Goal: Transaction & Acquisition: Purchase product/service

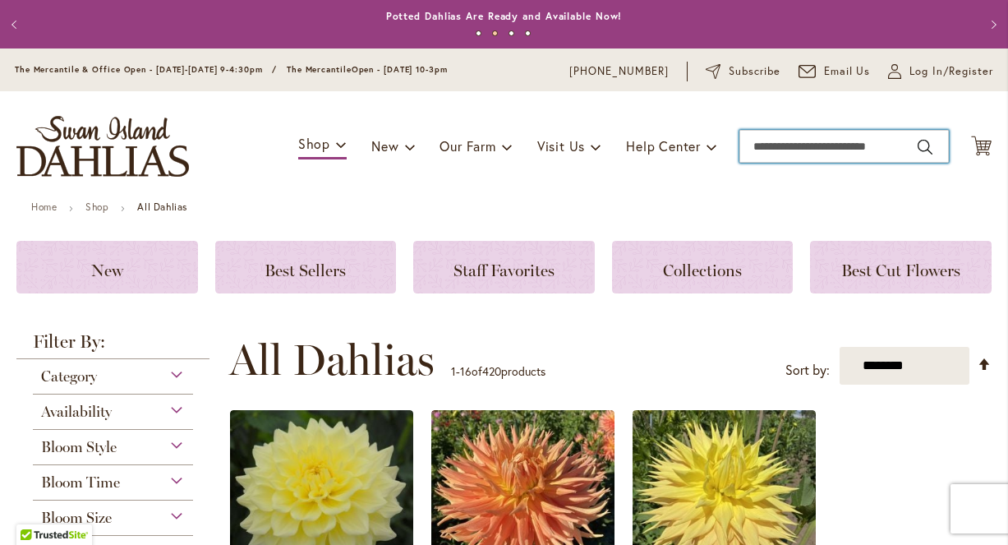
click at [766, 143] on input "Search" at bounding box center [845, 146] width 210 height 33
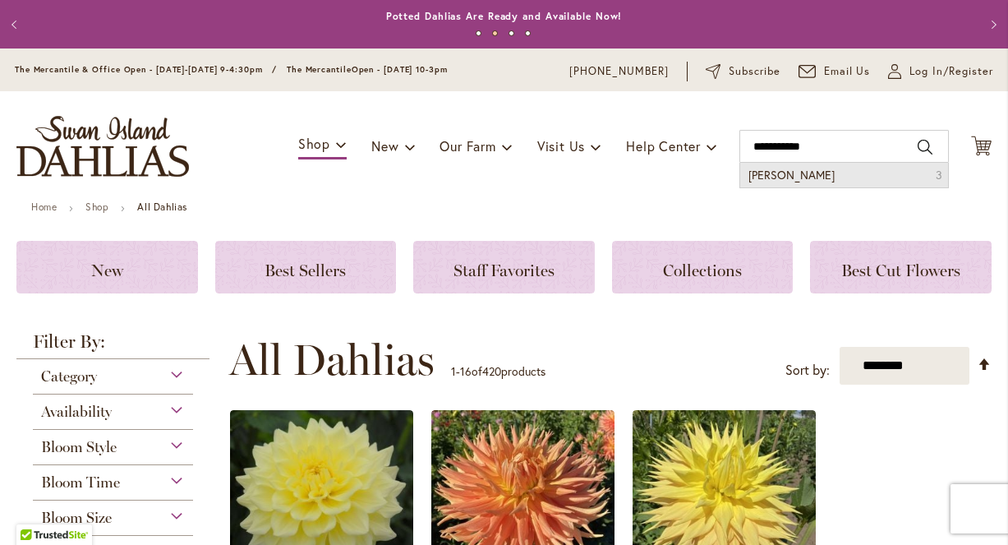
click at [754, 173] on span "Caitlin joy" at bounding box center [792, 175] width 86 height 16
type input "**********"
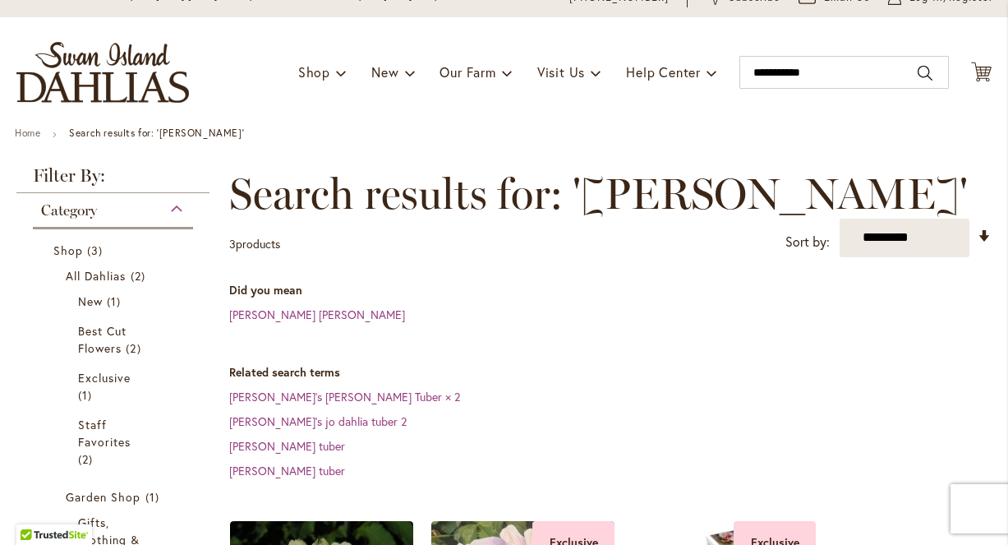
scroll to position [76, 0]
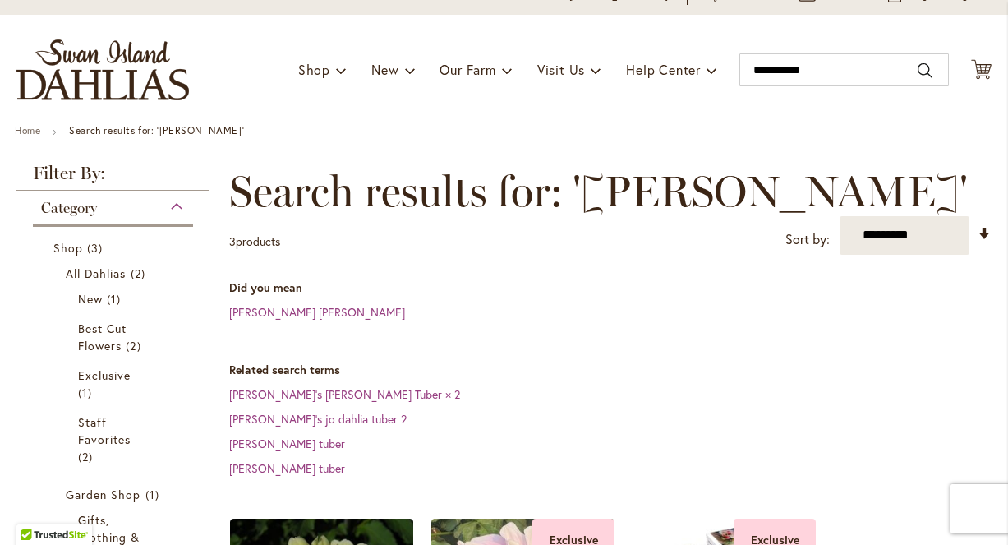
click at [284, 386] on dd "Caitlin's Joy Dahlia Tuber × 2" at bounding box center [610, 394] width 763 height 16
click at [281, 392] on link "Caitlin's Joy Dahlia Tuber × 2" at bounding box center [344, 394] width 231 height 16
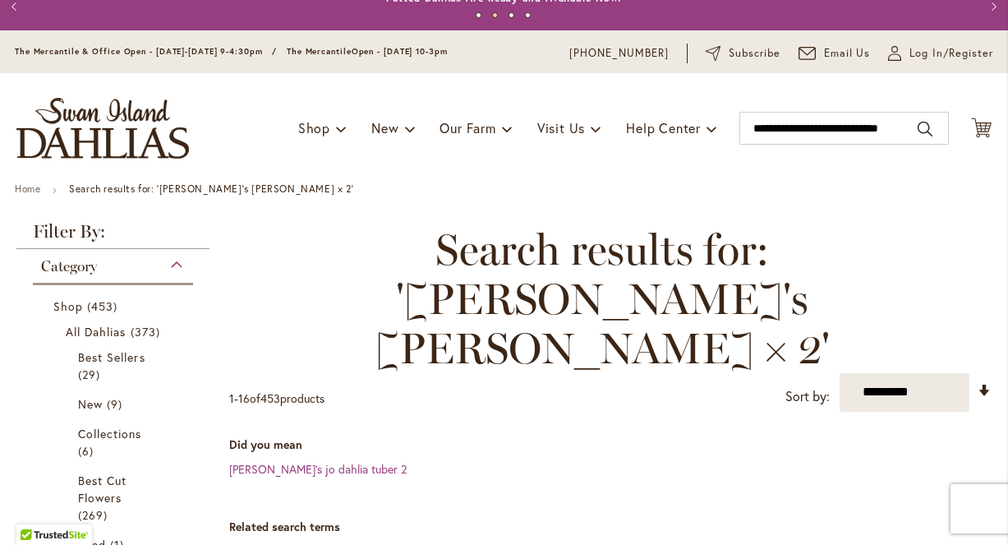
scroll to position [19, 0]
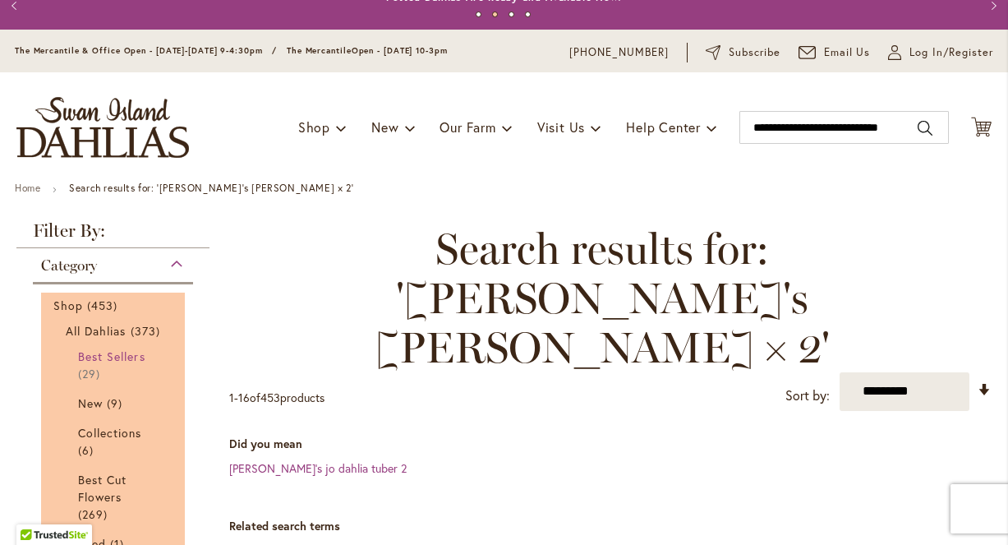
click at [131, 364] on span "Best Sellers" at bounding box center [111, 356] width 67 height 16
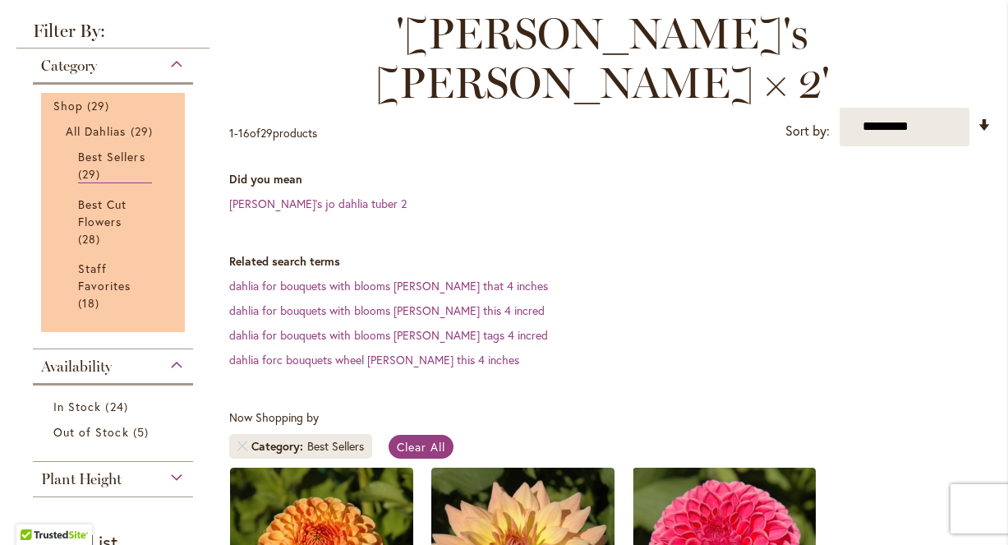
scroll to position [287, 0]
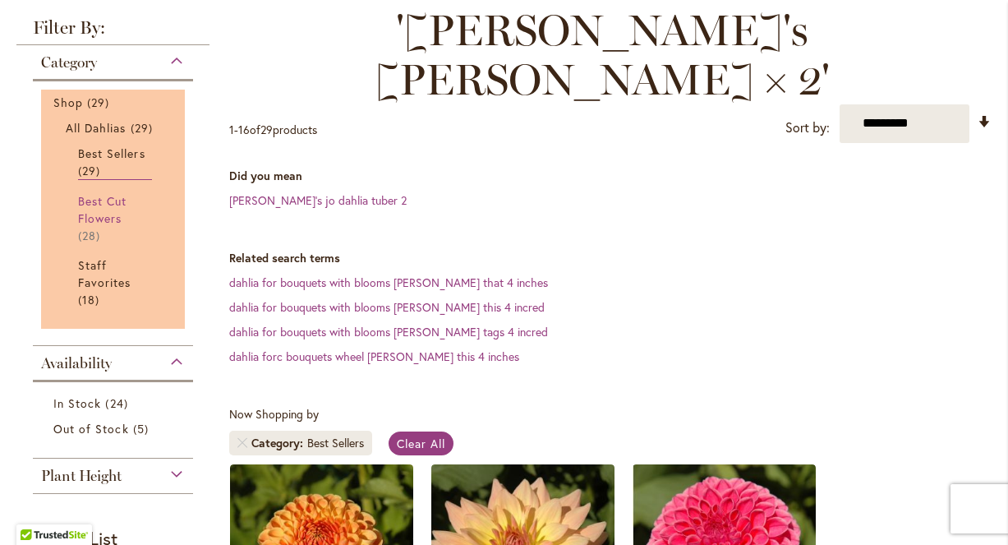
click at [102, 207] on link "Best Cut Flowers 28 items" at bounding box center [115, 218] width 74 height 52
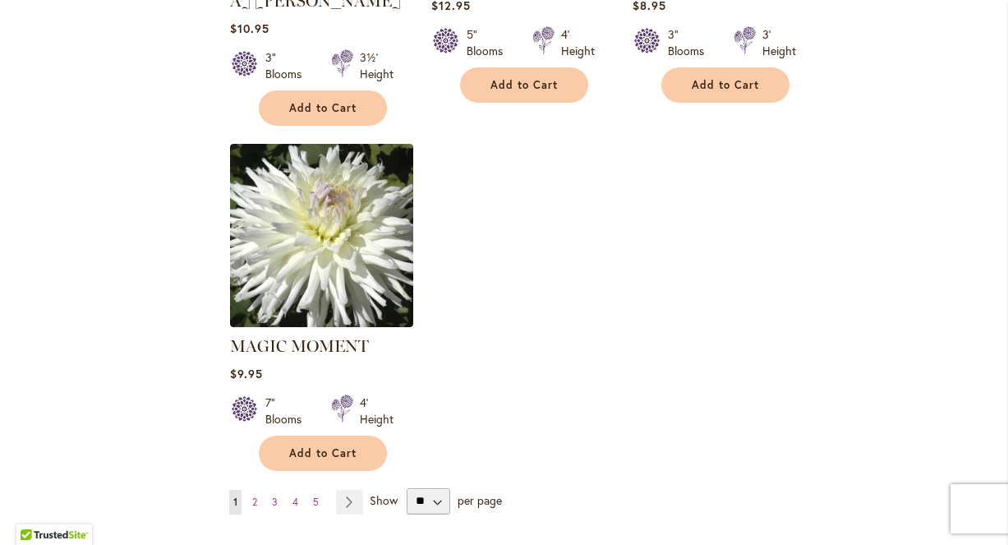
scroll to position [2424, 0]
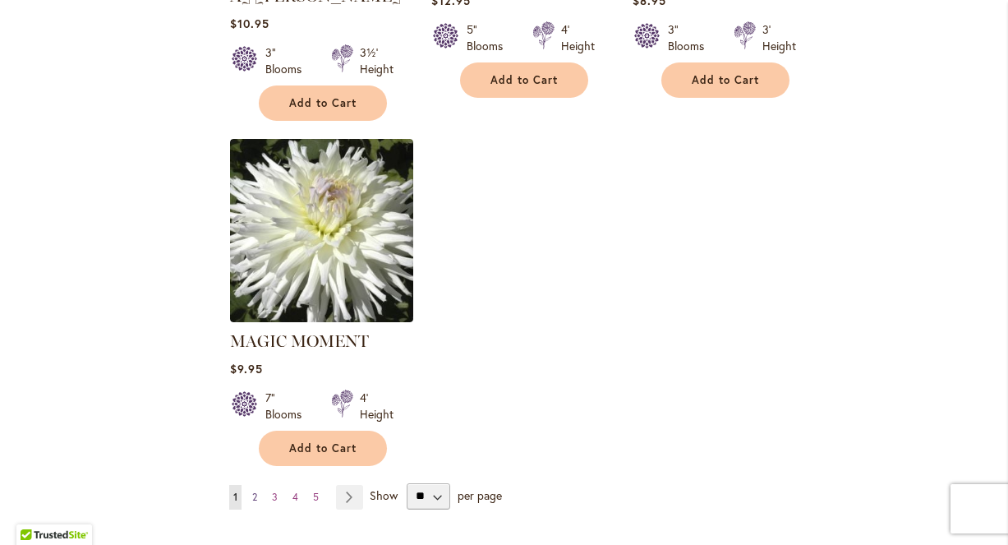
click at [256, 485] on link "Page 2" at bounding box center [254, 497] width 13 height 25
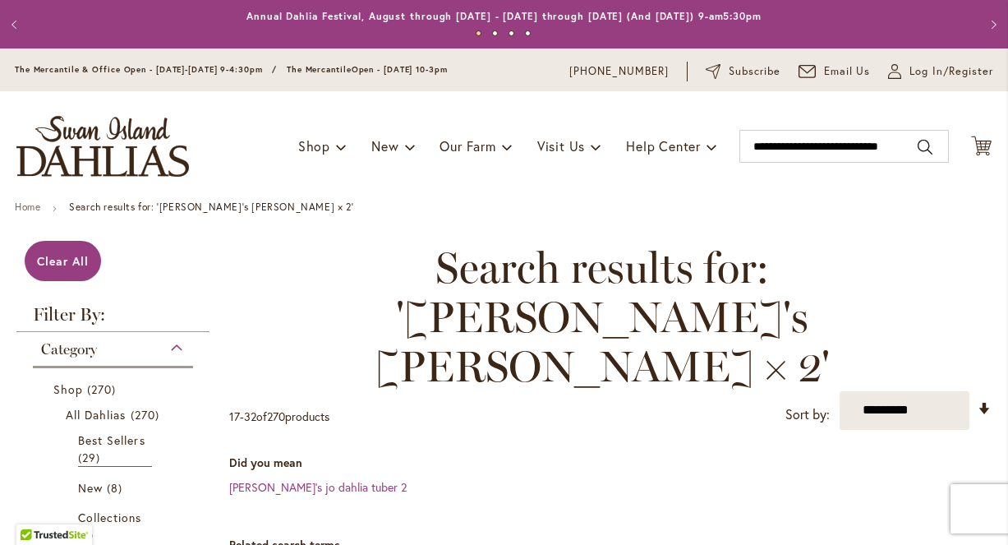
click at [249, 408] on span "32" at bounding box center [250, 416] width 12 height 16
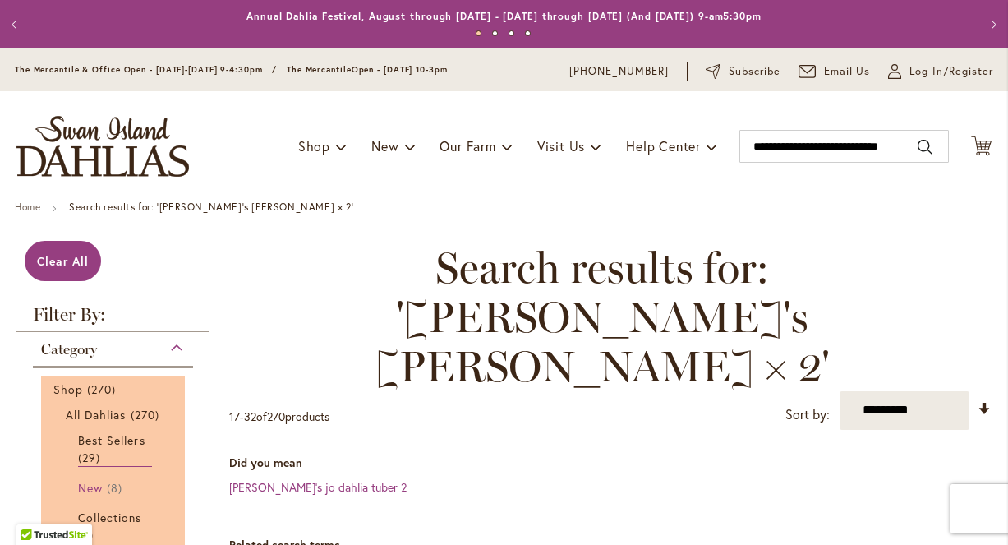
click at [122, 496] on span "8 items" at bounding box center [117, 487] width 20 height 17
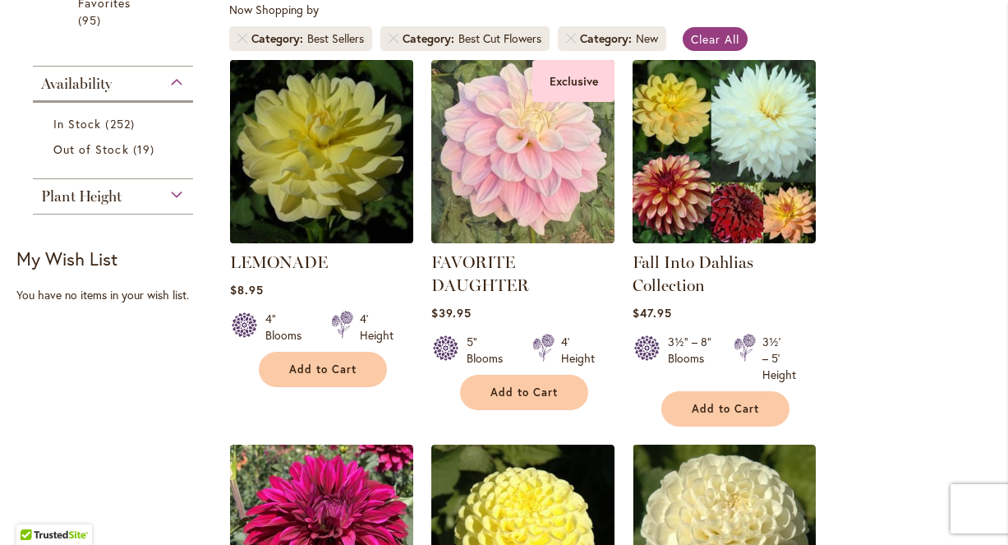
scroll to position [676, 0]
